Goal: Task Accomplishment & Management: Manage account settings

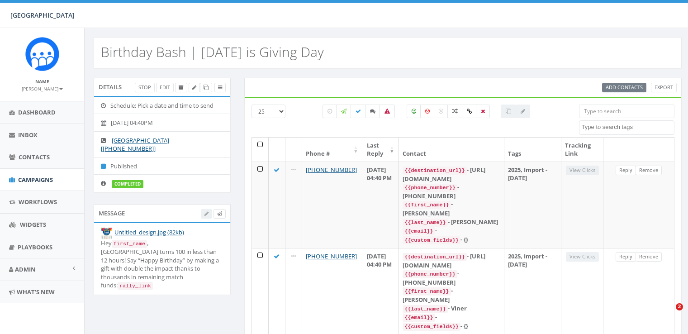
select select
click at [50, 176] on span "Campaigns" at bounding box center [35, 179] width 35 height 8
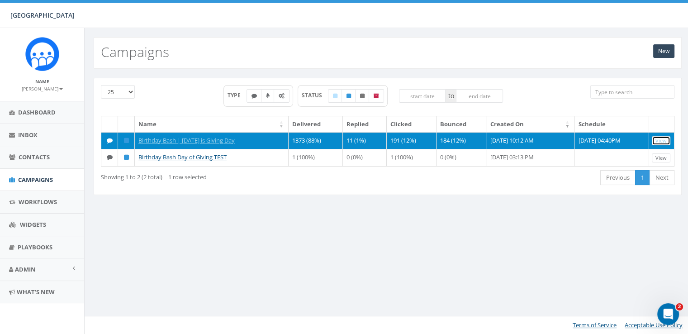
click at [657, 141] on link "View" at bounding box center [660, 140] width 19 height 9
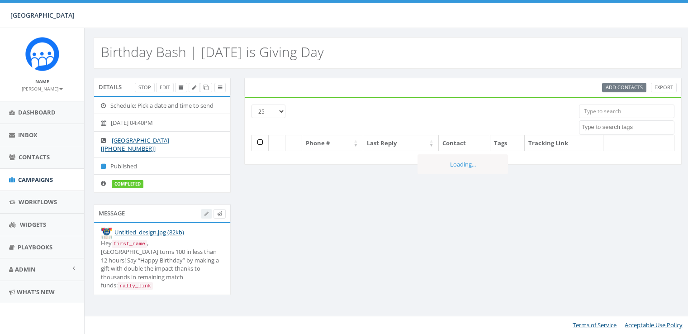
select select
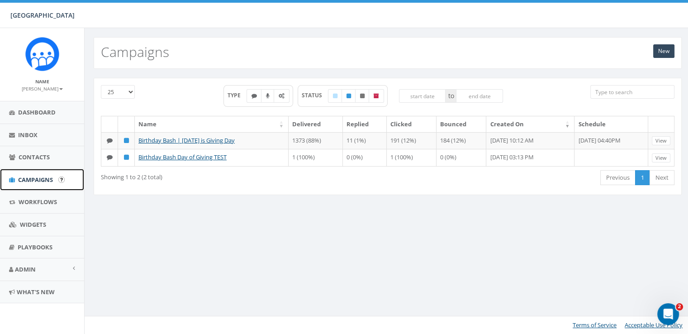
click at [26, 180] on span "Campaigns" at bounding box center [35, 179] width 35 height 8
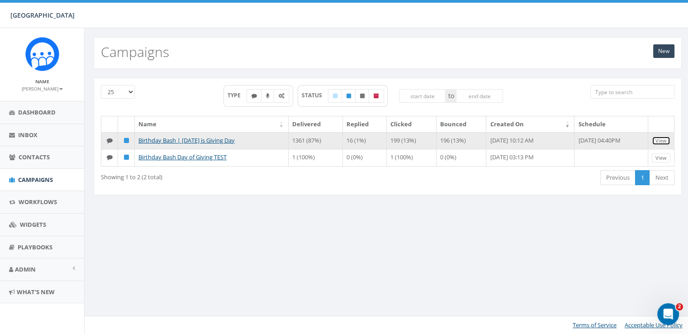
click at [662, 140] on link "View" at bounding box center [660, 140] width 19 height 9
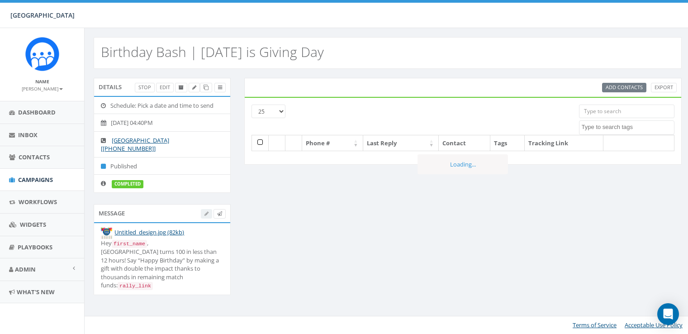
select select
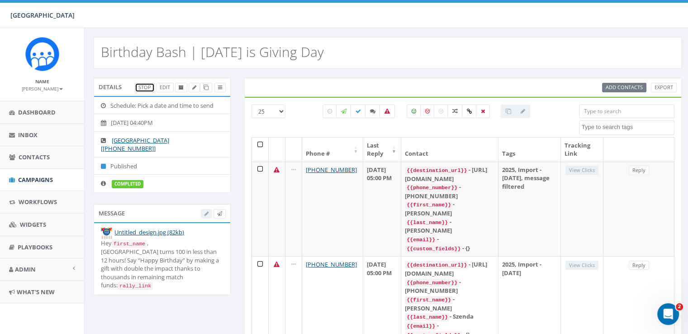
click at [152, 88] on link "Stop" at bounding box center [145, 87] width 20 height 9
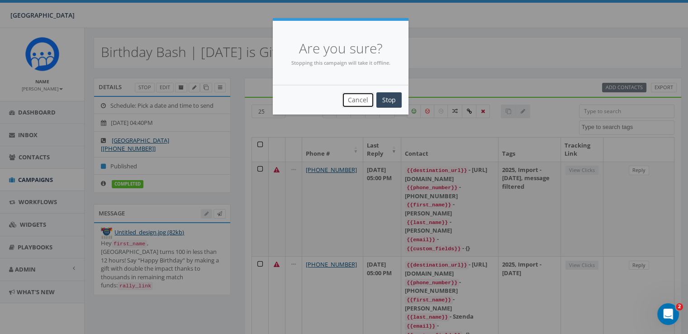
click at [349, 103] on button "Cancel" at bounding box center [358, 99] width 32 height 15
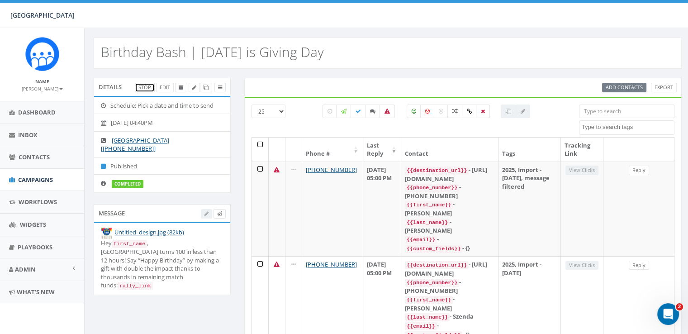
click at [146, 86] on link "Stop" at bounding box center [145, 87] width 20 height 9
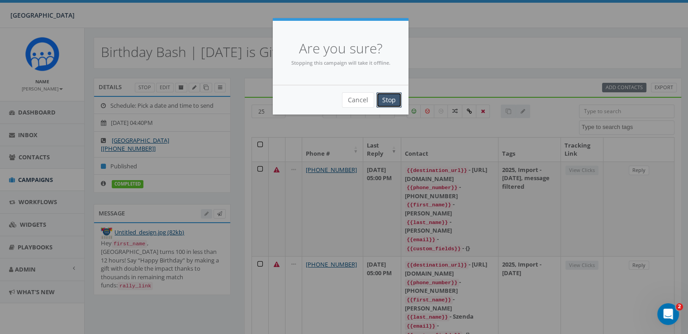
click at [382, 96] on input "Stop" at bounding box center [388, 99] width 25 height 15
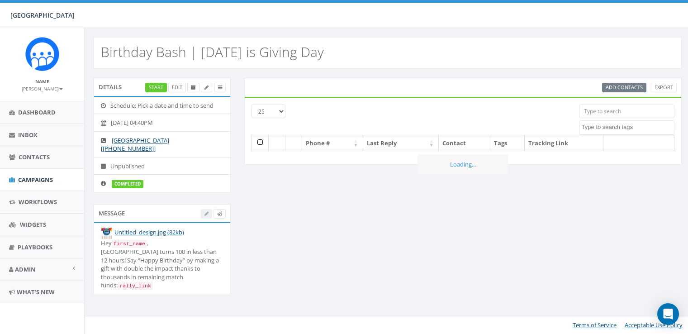
select select
